Goal: Use online tool/utility: Utilize a website feature to perform a specific function

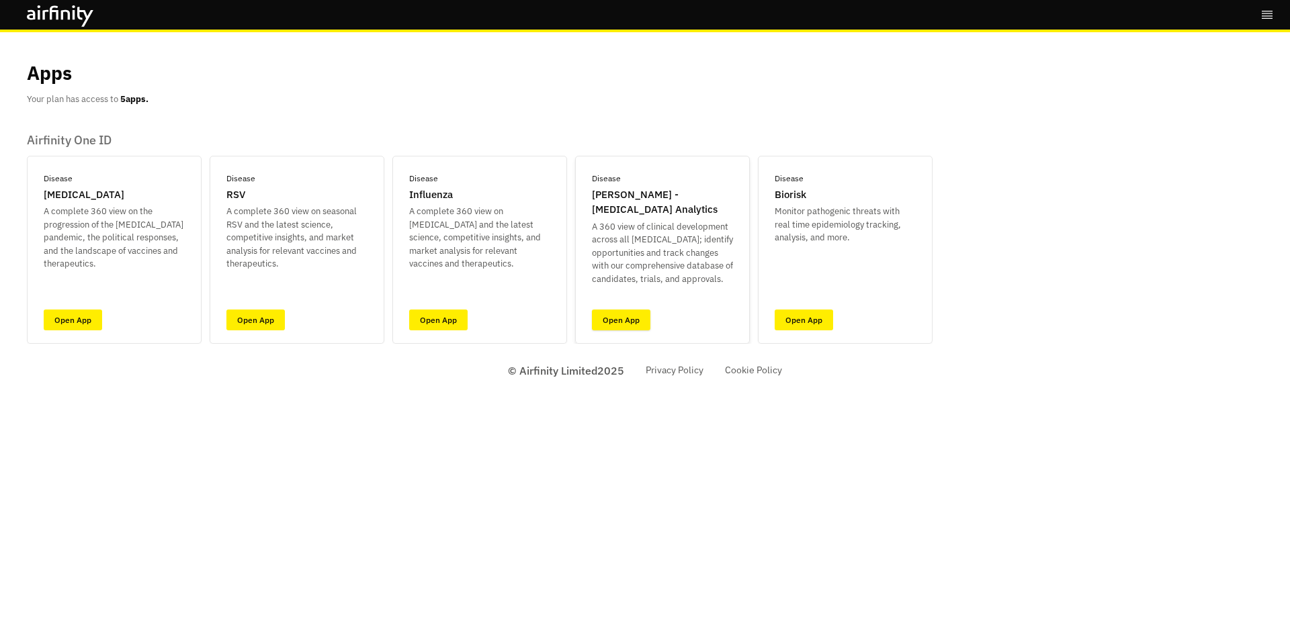
click at [625, 323] on link "Open App" at bounding box center [621, 320] width 58 height 21
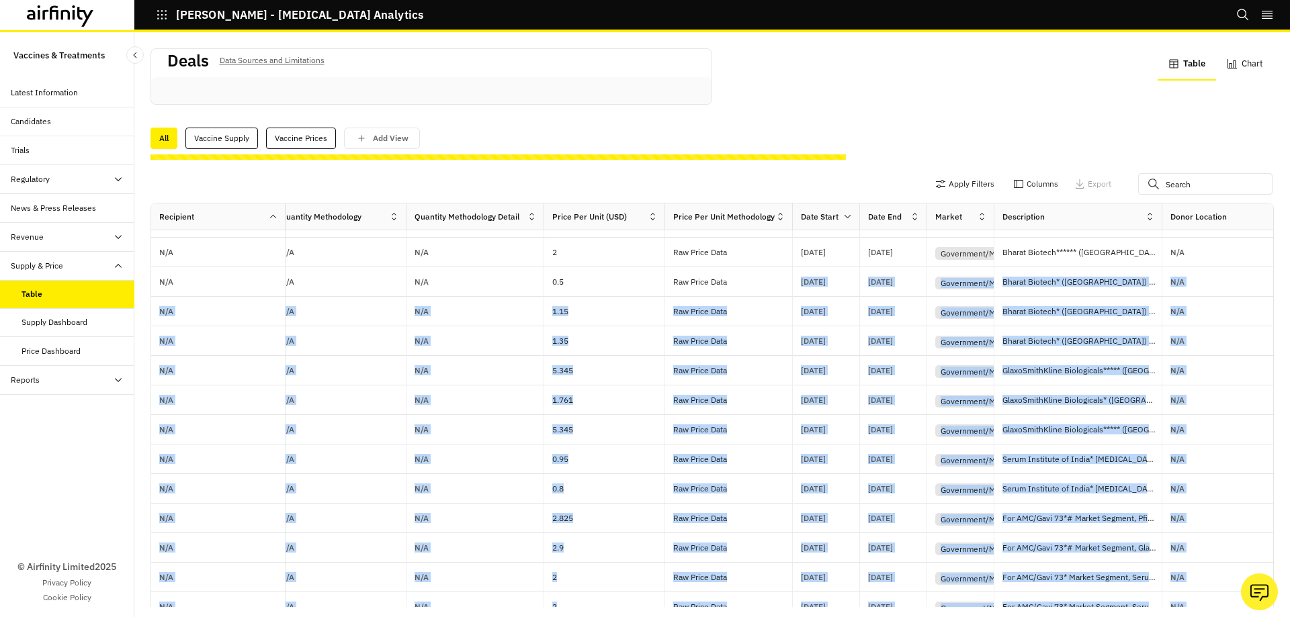
scroll to position [386, 1068]
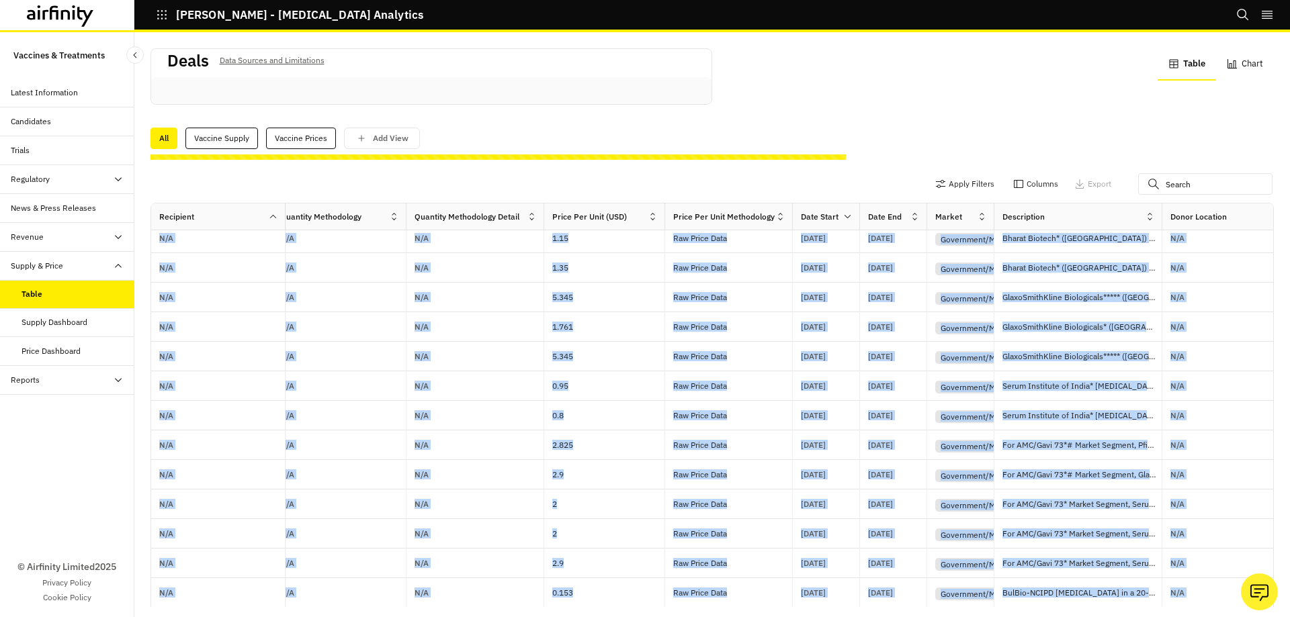
drag, startPoint x: 748, startPoint y: 582, endPoint x: 769, endPoint y: 588, distance: 21.5
click at [769, 588] on div "Recipient Recipient Income Band Recipient Region Suppliers Diseases Pathogen Ty…" at bounding box center [712, 423] width 1122 height 438
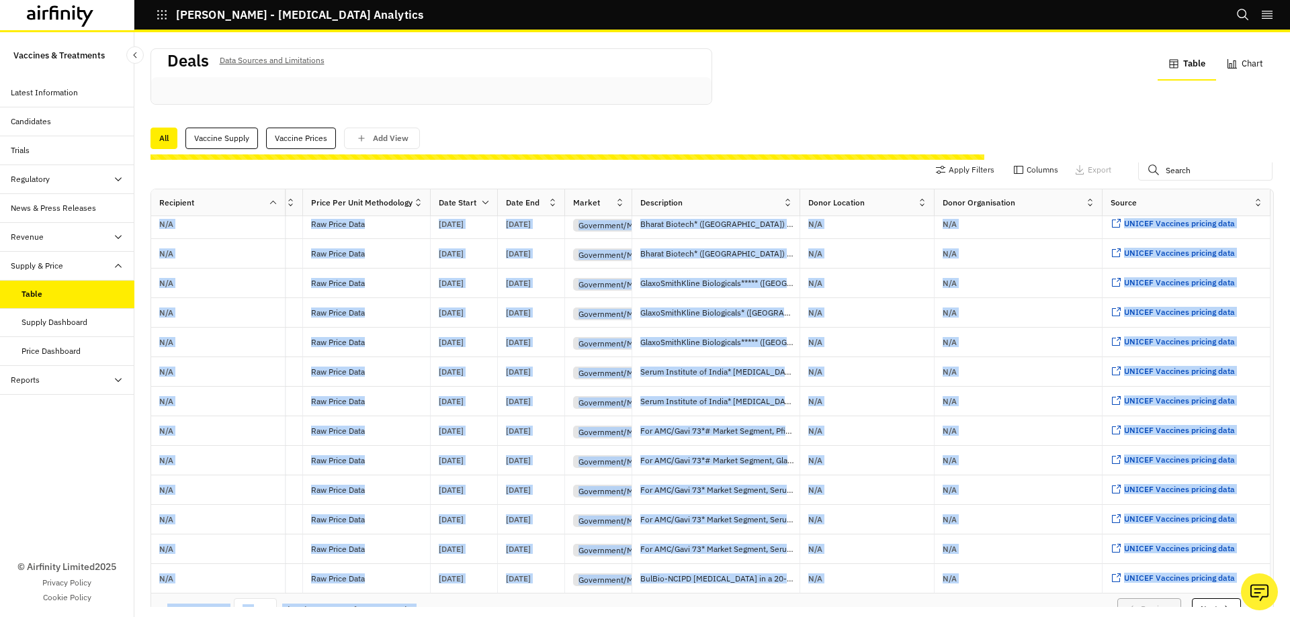
scroll to position [0, 1453]
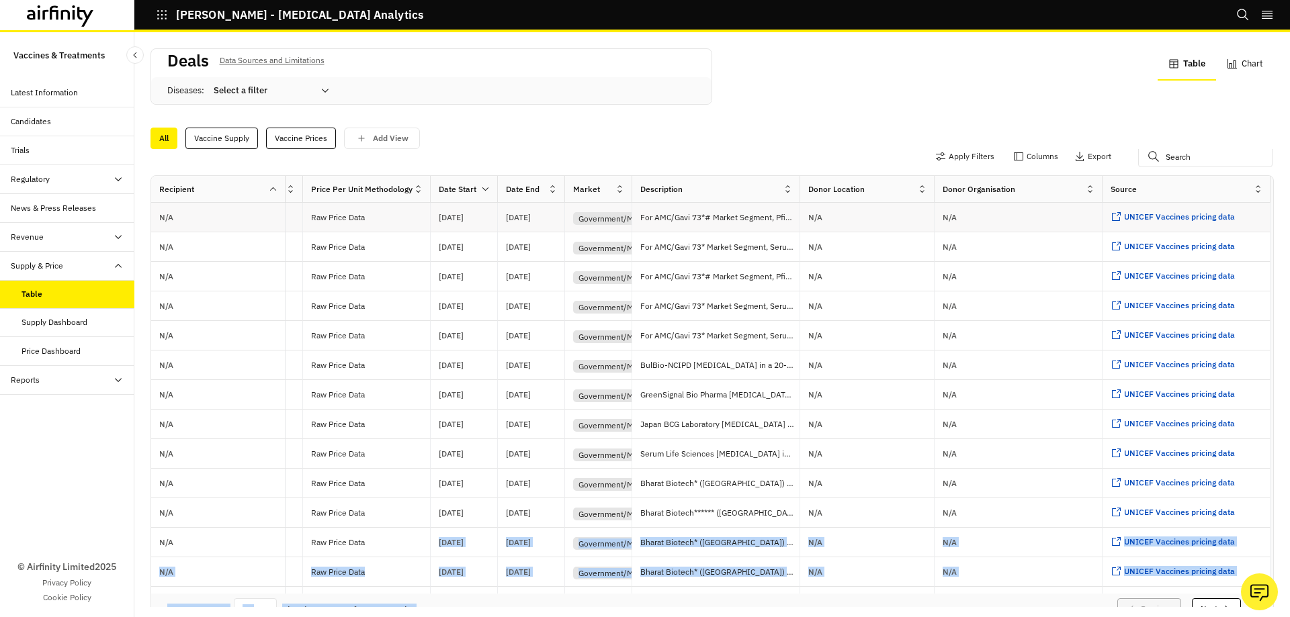
click at [1145, 230] on div "UNICEF Vaccines pricing data ..." at bounding box center [1186, 218] width 168 height 30
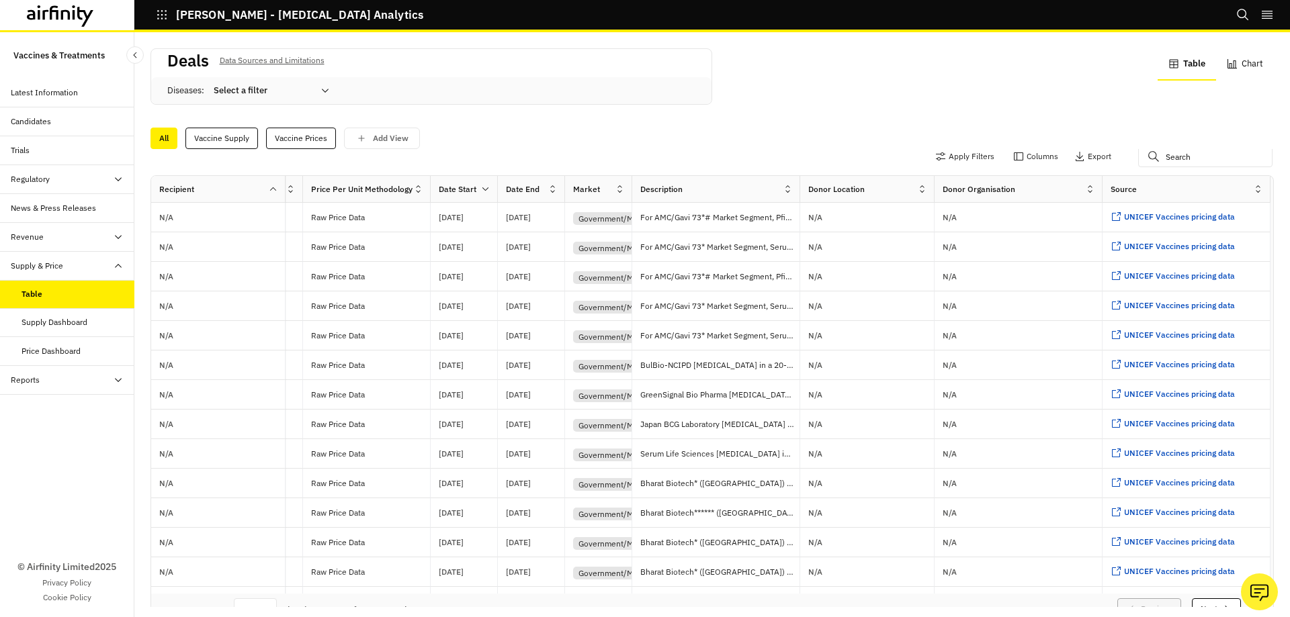
click at [649, 150] on div "Apply Filters Columns Export" at bounding box center [711, 157] width 1123 height 35
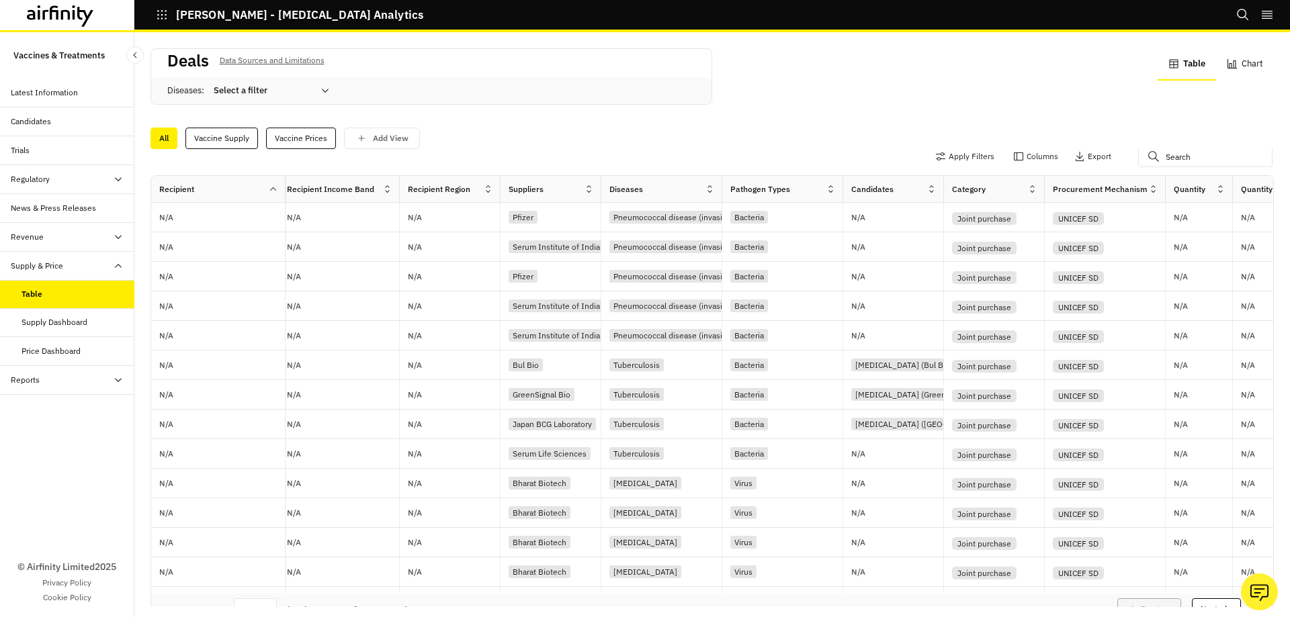
scroll to position [0, 0]
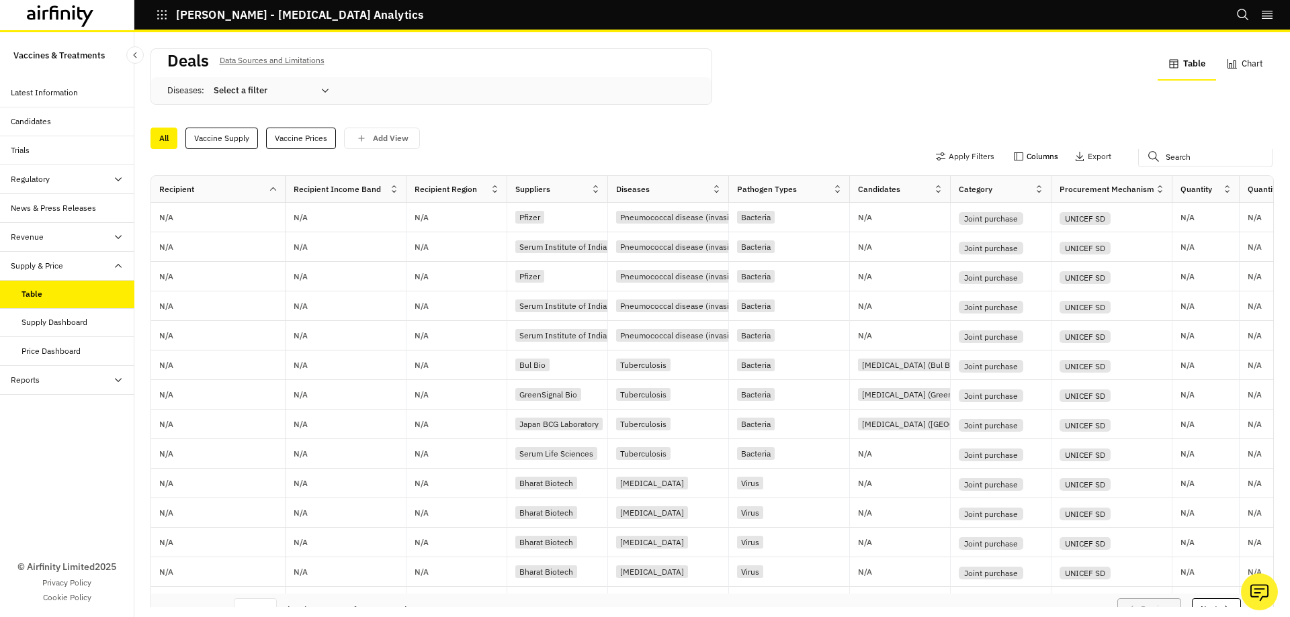
click at [1015, 162] on button "Columns" at bounding box center [1035, 156] width 45 height 21
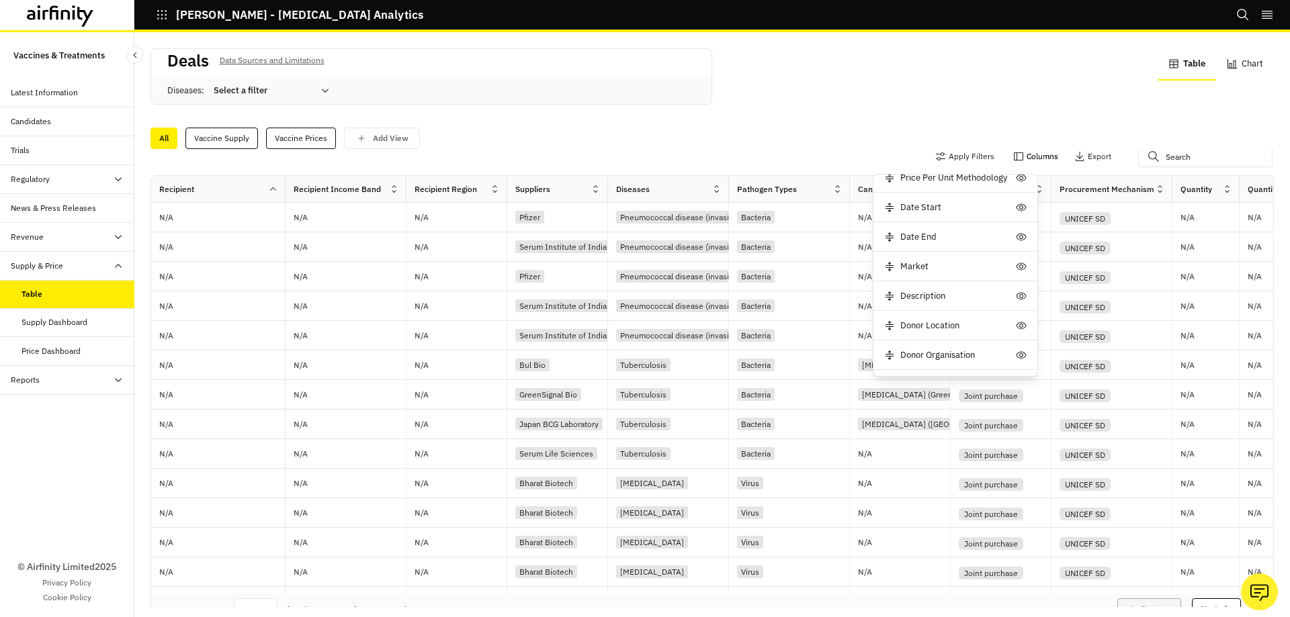
scroll to position [449, 0]
click at [860, 112] on div "Deals Data Sources and Limitations Diseases : Select a filter Table Chart" at bounding box center [711, 84] width 1123 height 73
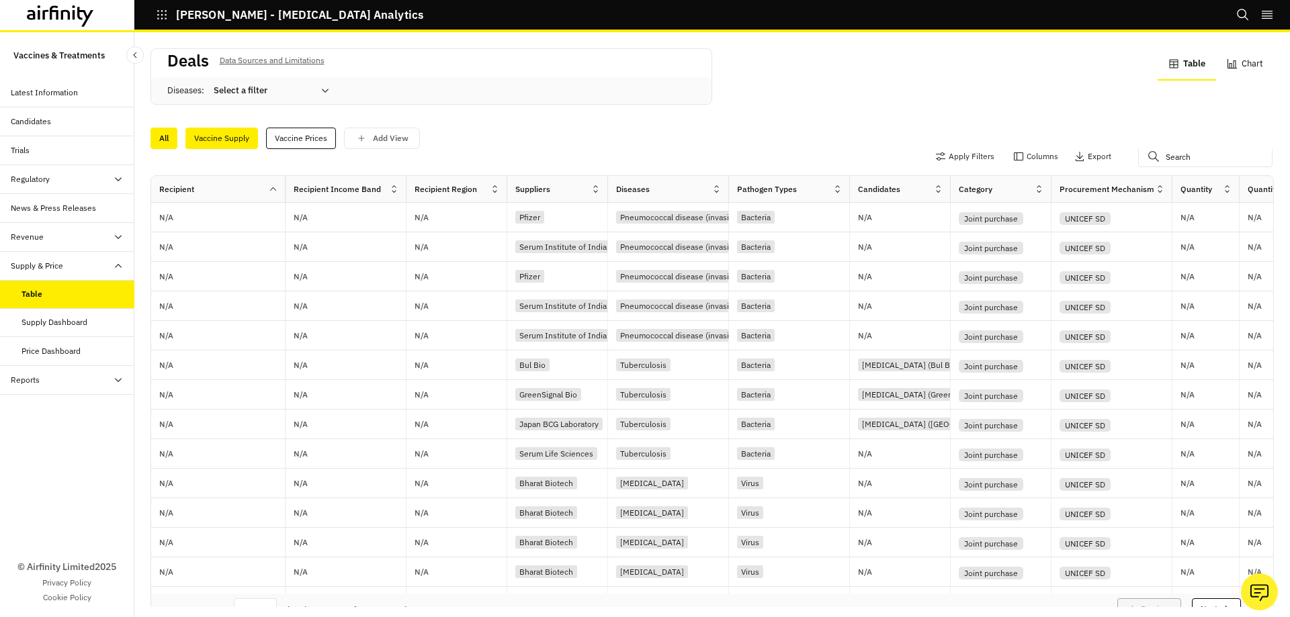
click at [228, 141] on div "Vaccine Supply" at bounding box center [221, 138] width 73 height 21
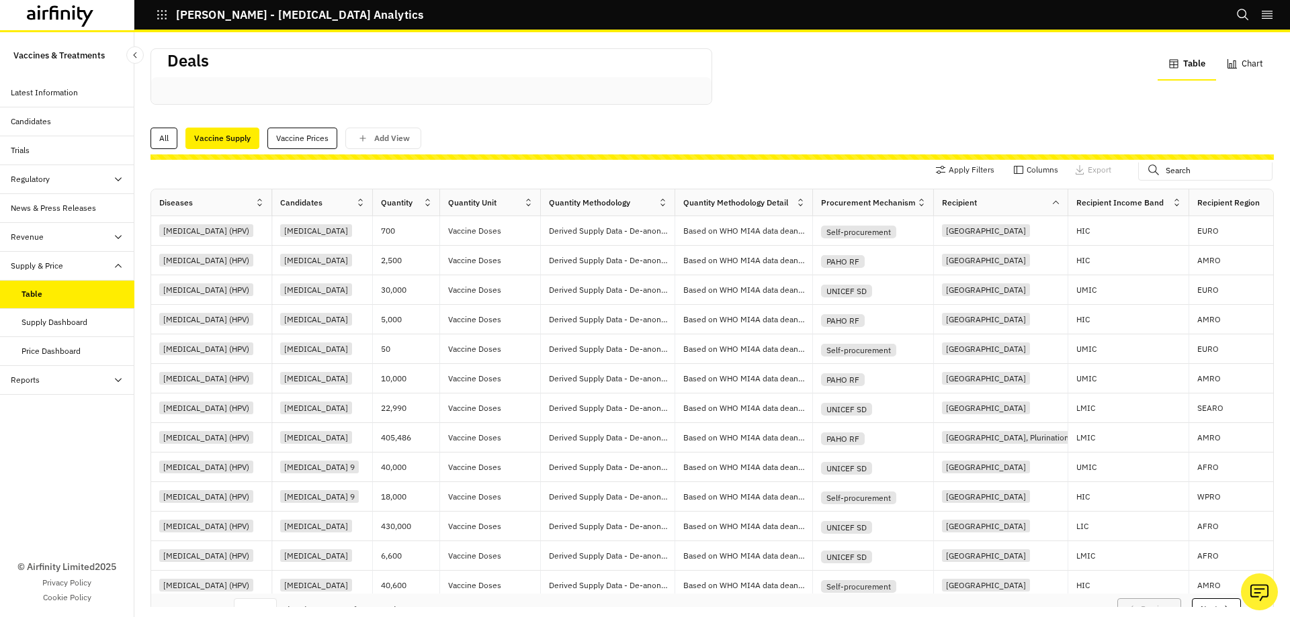
click at [652, 594] on div "Rows per page: 25 Showing 1 to 25 of 100 results Previous Next" at bounding box center [712, 611] width 1122 height 34
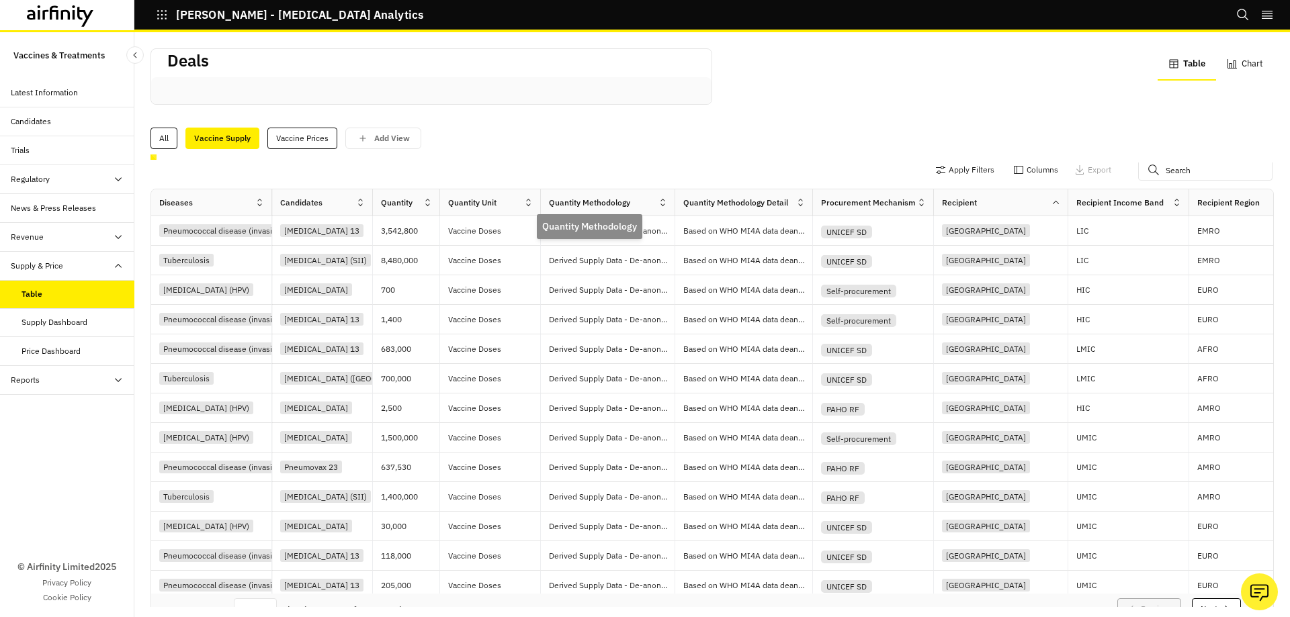
click at [618, 206] on div "Quantity Methodology" at bounding box center [589, 203] width 81 height 12
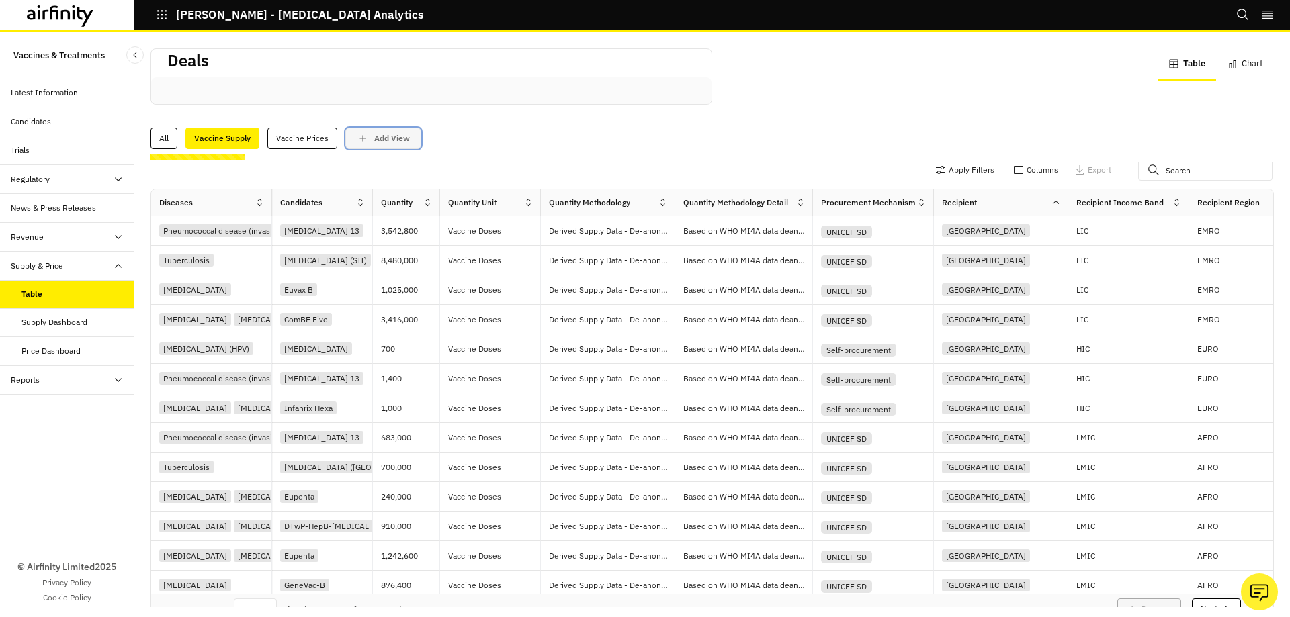
click at [396, 142] on p "Add View" at bounding box center [392, 138] width 36 height 9
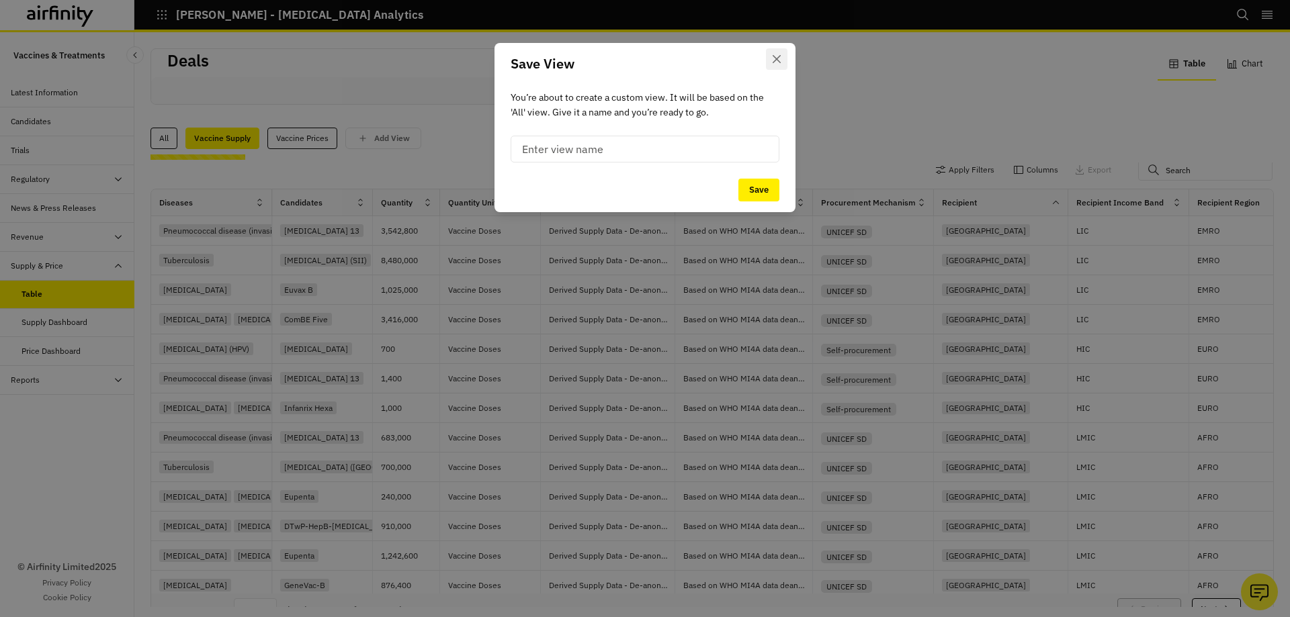
click at [770, 58] on button "Close" at bounding box center [776, 58] width 21 height 21
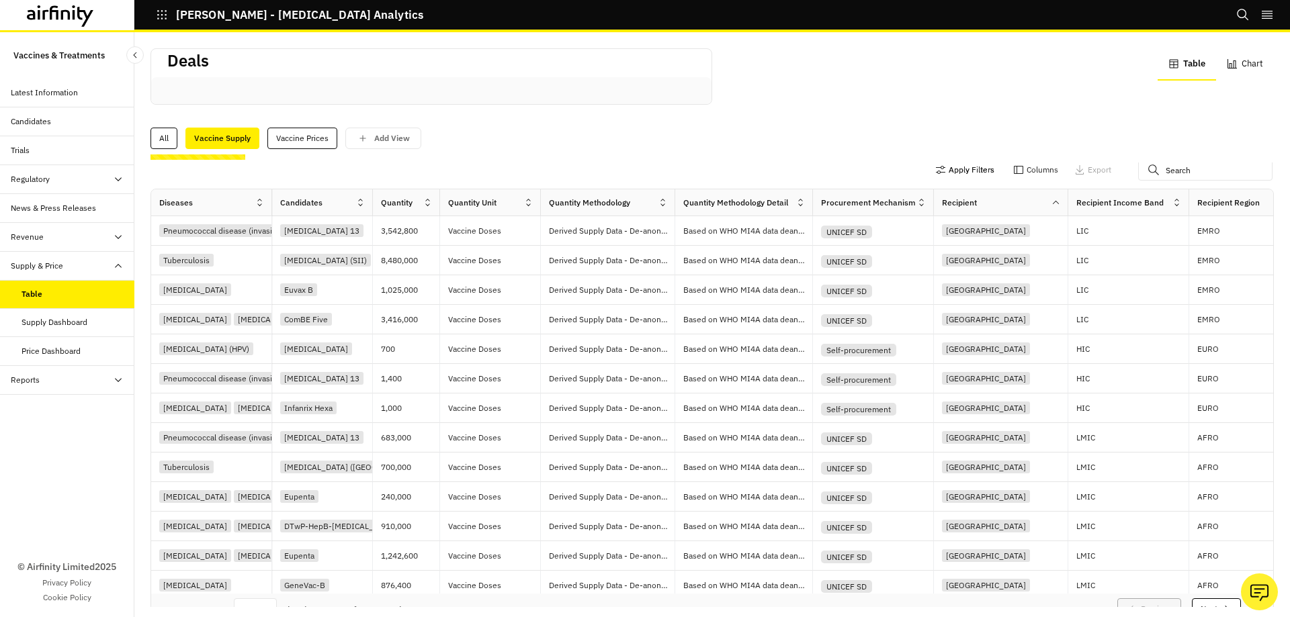
click at [938, 169] on button "Apply Filters" at bounding box center [964, 169] width 59 height 21
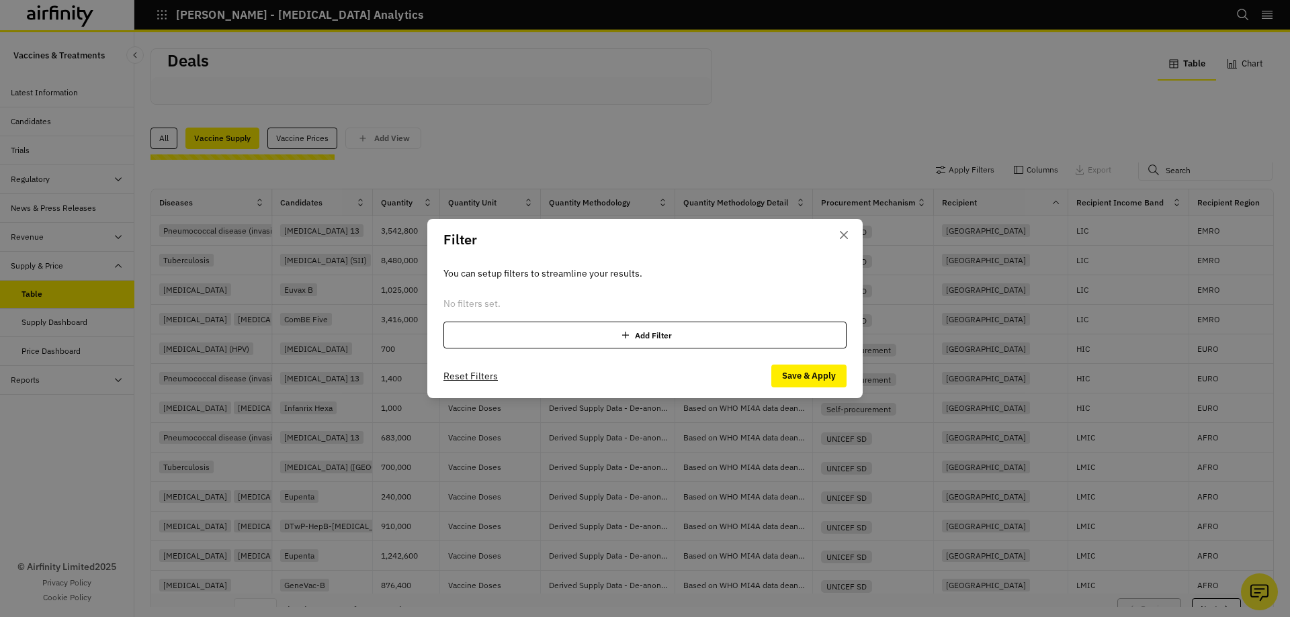
click at [614, 332] on div "Add Filter" at bounding box center [644, 335] width 403 height 27
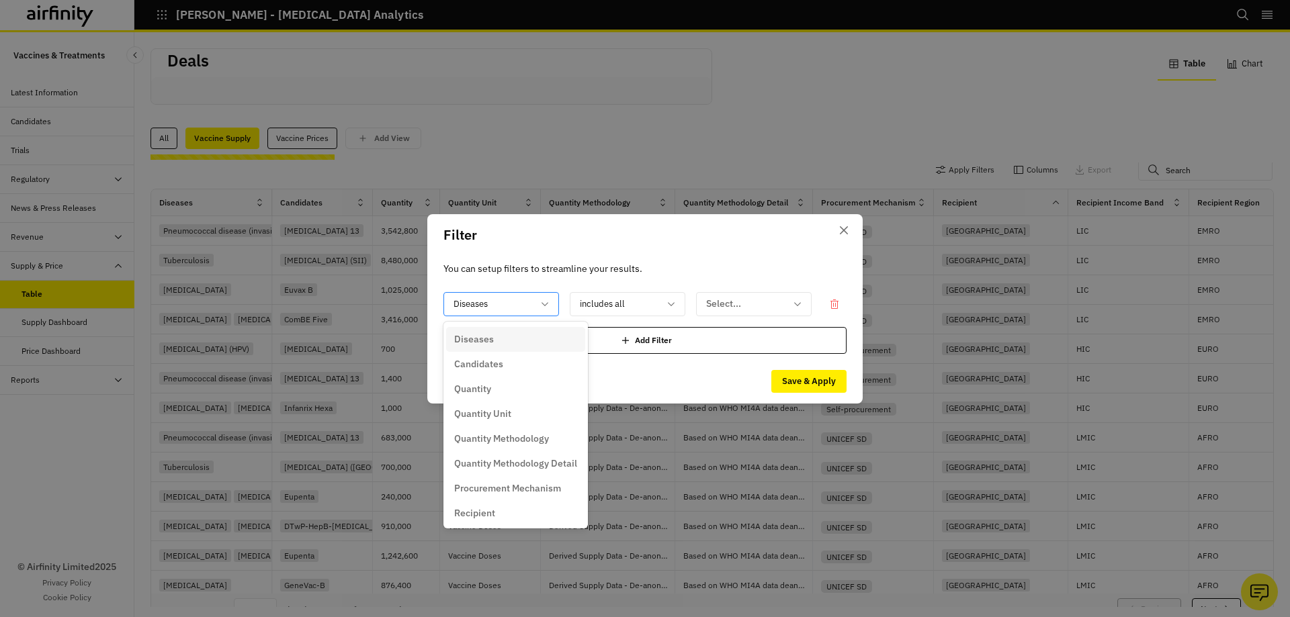
click at [548, 307] on icon at bounding box center [544, 304] width 11 height 11
click at [523, 442] on p "Quantity Methodology" at bounding box center [501, 439] width 95 height 14
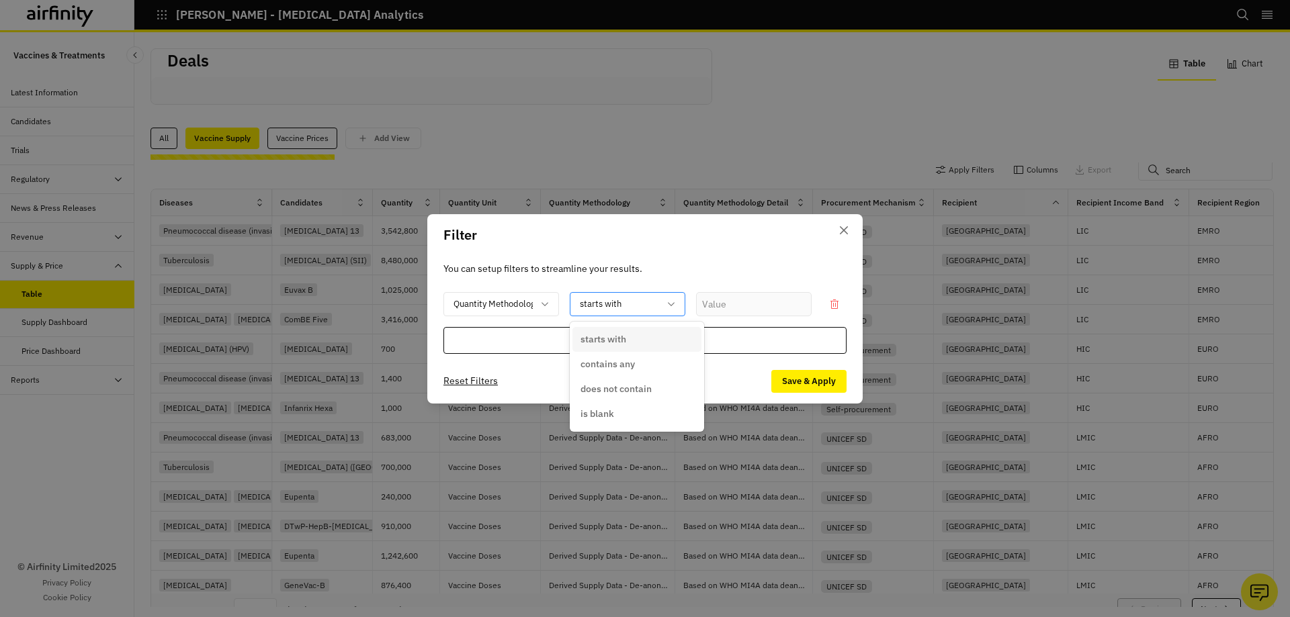
click at [670, 307] on icon at bounding box center [671, 304] width 11 height 11
click at [707, 300] on input "text" at bounding box center [754, 304] width 116 height 24
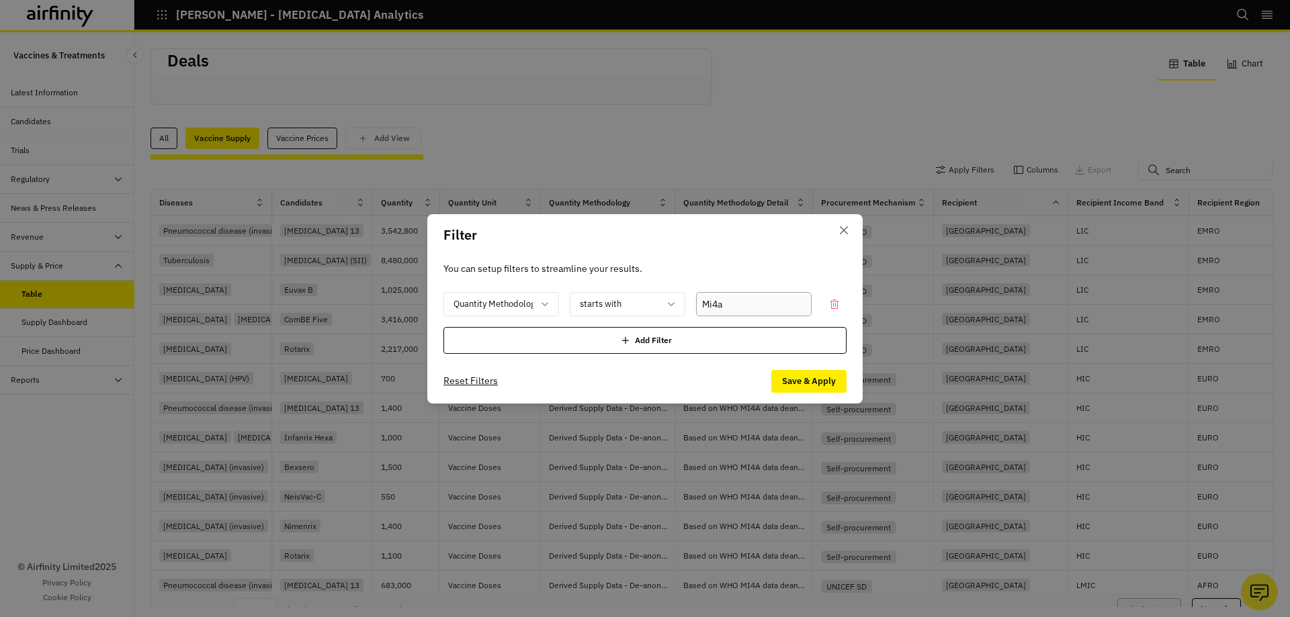
type input "Mi4a"
click at [805, 388] on button "Save & Apply" at bounding box center [808, 381] width 75 height 23
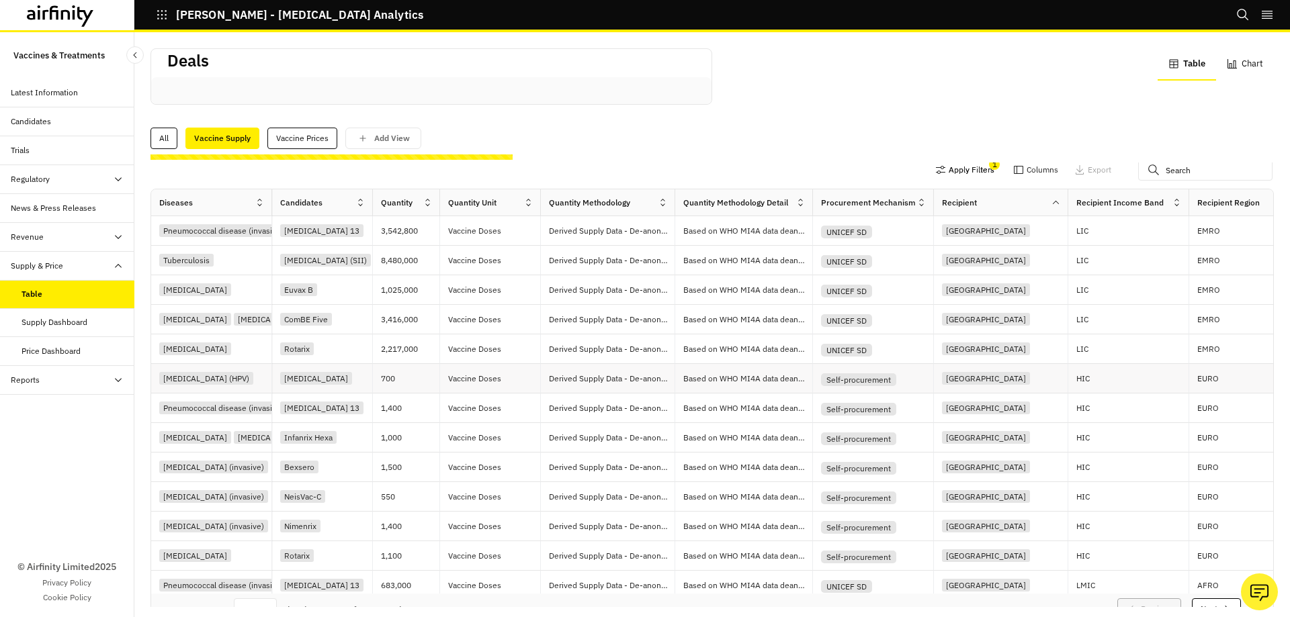
scroll to position [11, 0]
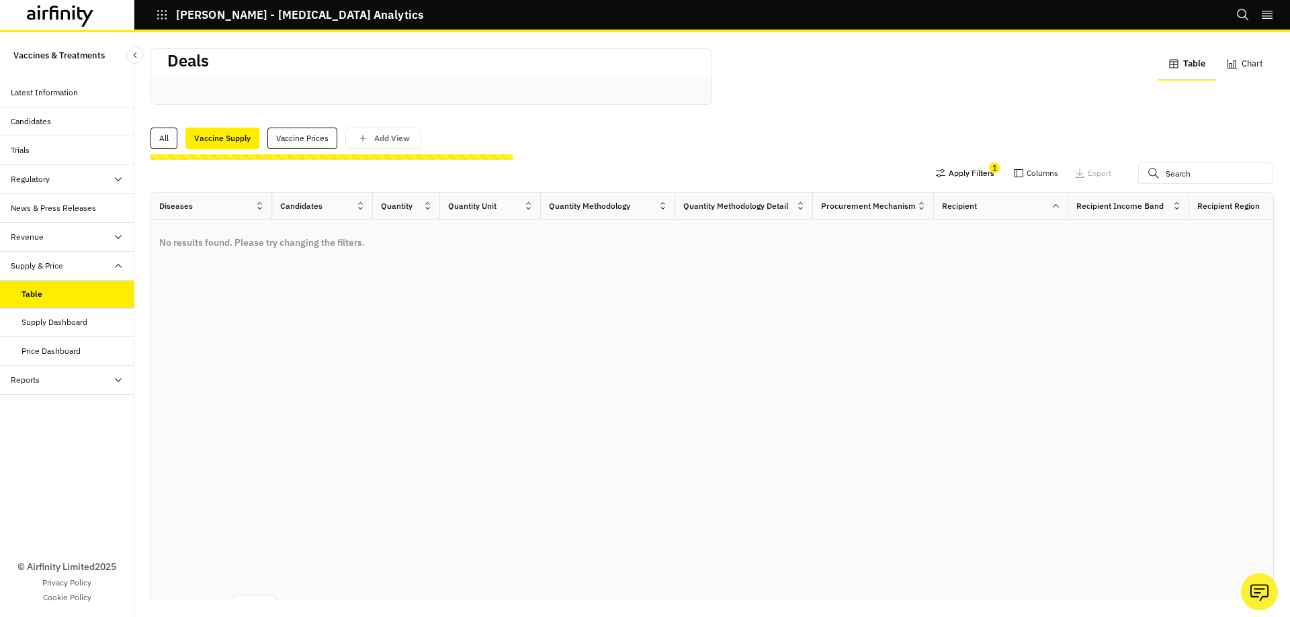
click at [957, 164] on button "Apply Filters" at bounding box center [964, 173] width 59 height 21
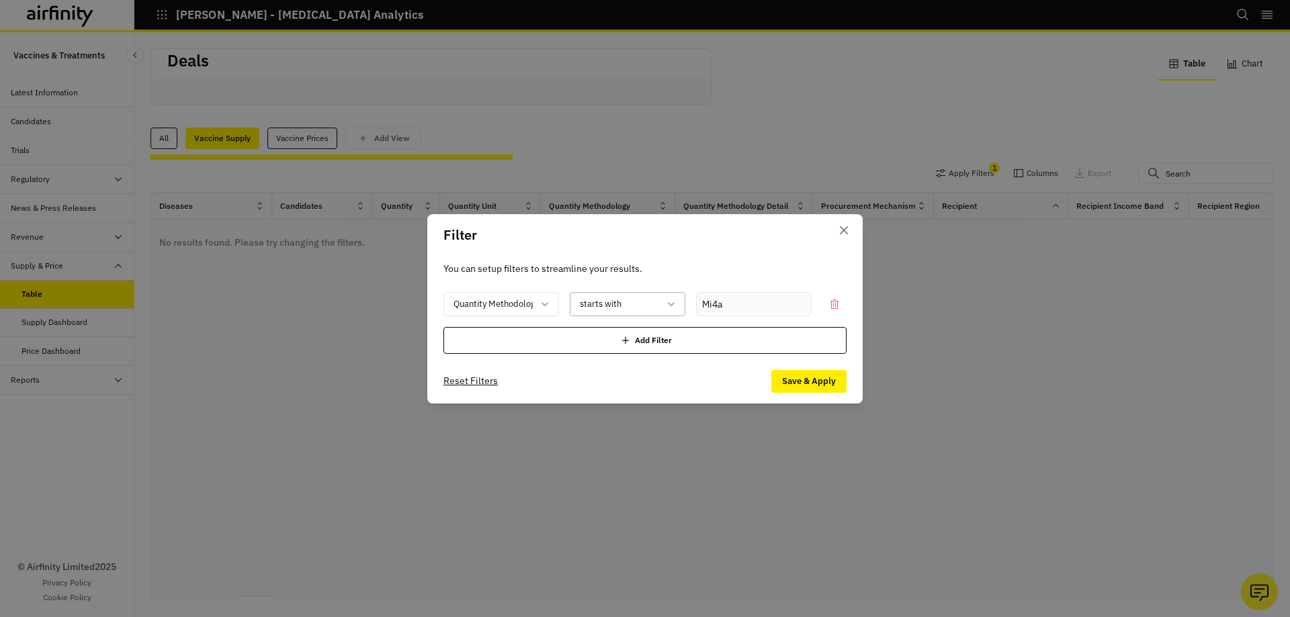
click at [676, 299] on icon at bounding box center [671, 304] width 11 height 11
click at [628, 365] on p "contains any" at bounding box center [607, 364] width 54 height 14
click at [722, 313] on input "text" at bounding box center [754, 304] width 116 height 24
type input "Mi4A"
click at [784, 377] on button "Save & Apply" at bounding box center [808, 381] width 75 height 23
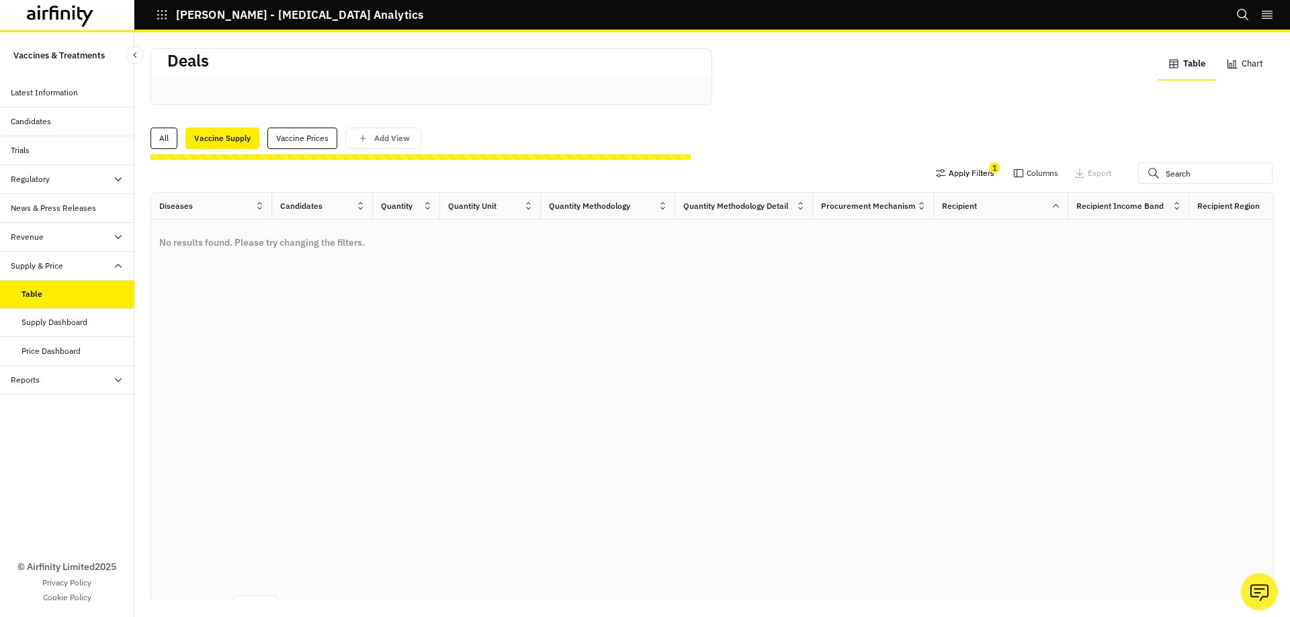
click at [944, 176] on button "Apply Filters" at bounding box center [964, 173] width 59 height 21
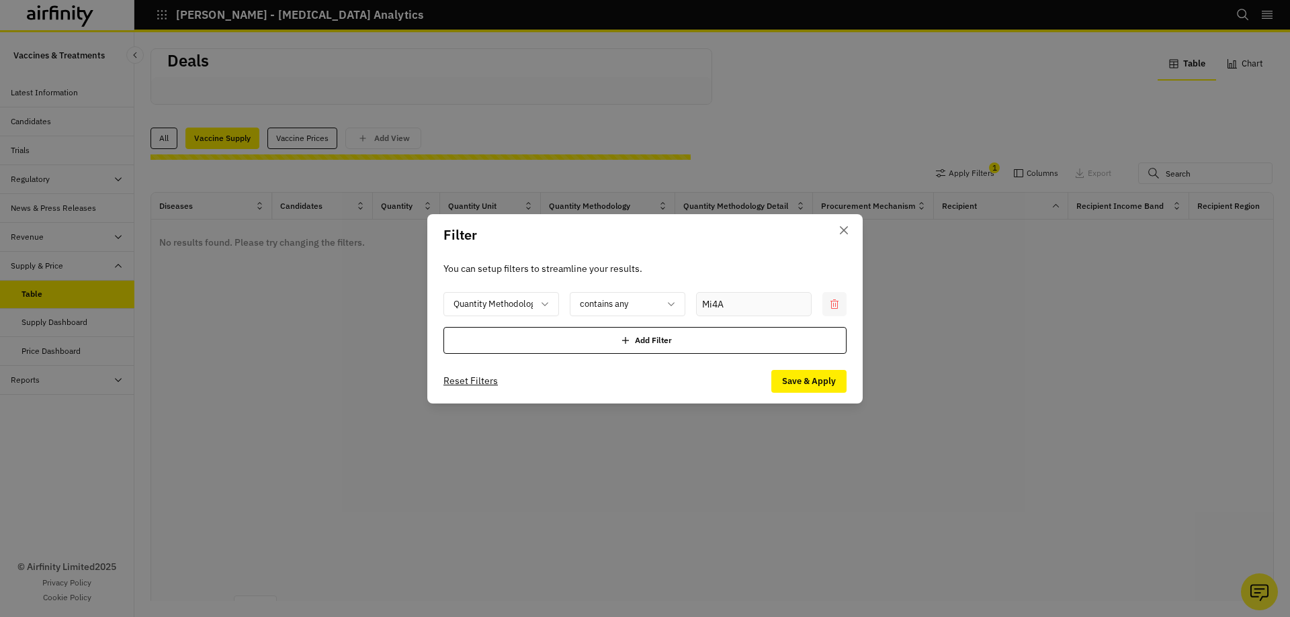
click at [832, 304] on icon at bounding box center [834, 304] width 11 height 11
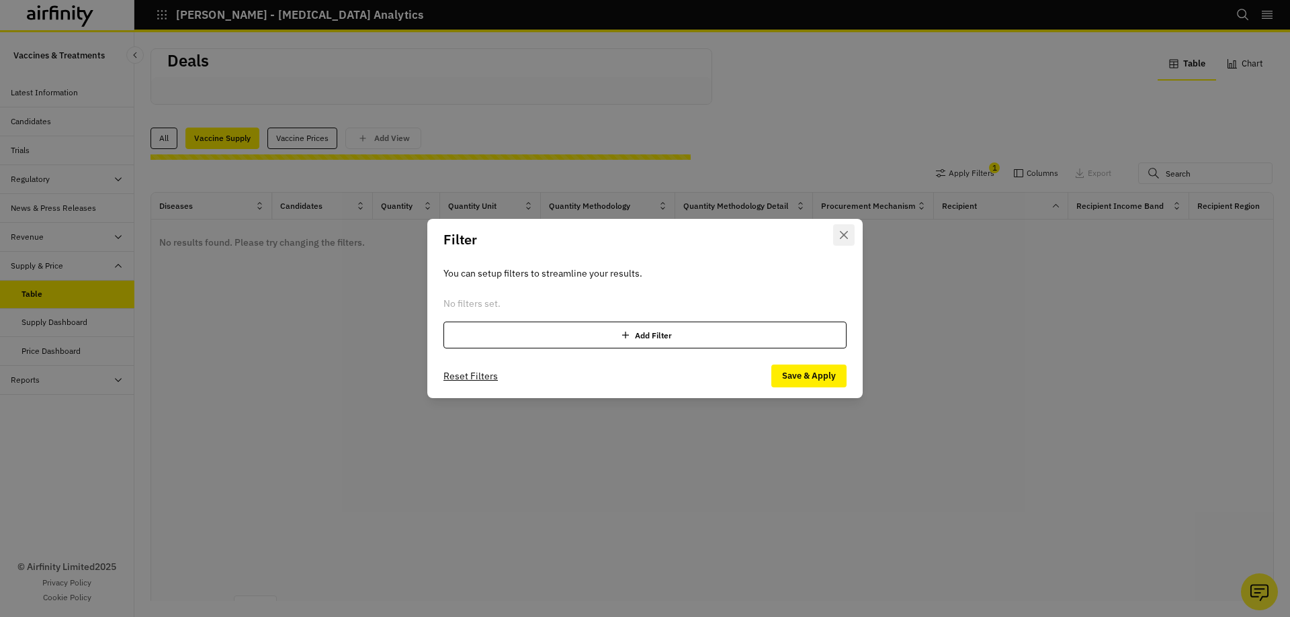
click at [842, 239] on button "Close" at bounding box center [843, 234] width 21 height 21
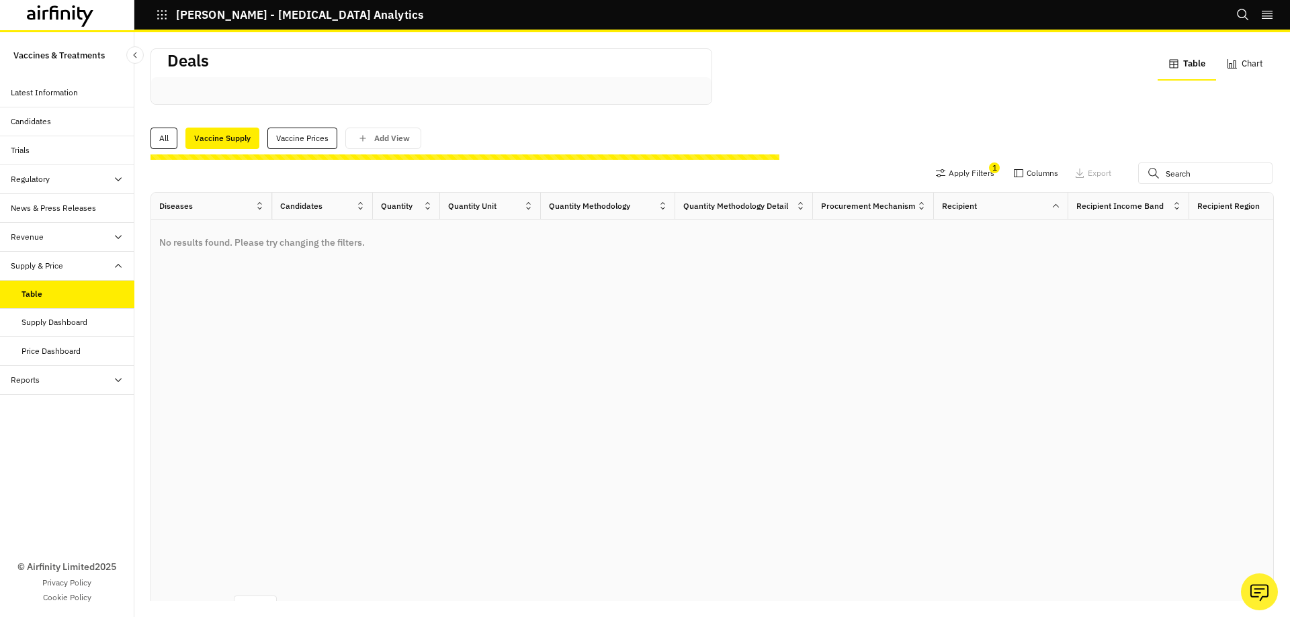
click at [18, 382] on div "Reports" at bounding box center [25, 380] width 29 height 12
click at [25, 402] on div "Reports" at bounding box center [67, 409] width 134 height 29
